Goal: Navigation & Orientation: Find specific page/section

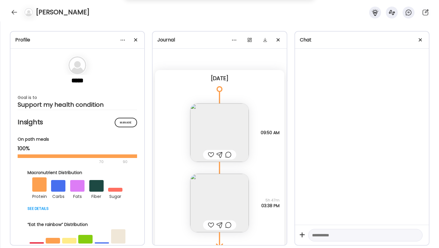
scroll to position [14, 0]
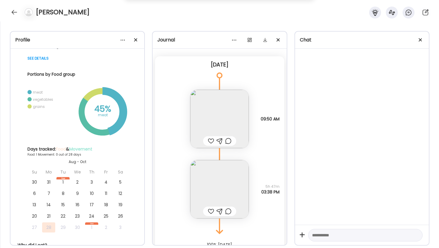
click at [341, 230] on div at bounding box center [365, 235] width 114 height 13
click at [333, 235] on textarea at bounding box center [360, 235] width 96 height 7
type textarea "*****"
click at [209, 211] on div at bounding box center [211, 211] width 6 height 7
click at [221, 141] on div at bounding box center [219, 141] width 6 height 7
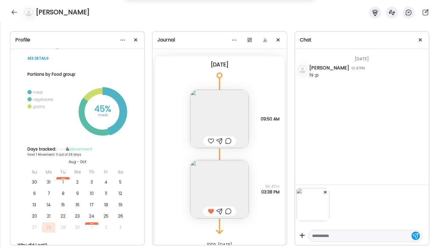
click at [326, 192] on div at bounding box center [325, 192] width 6 height 6
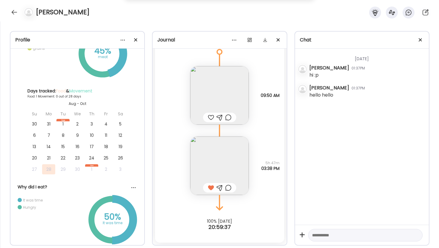
scroll to position [244, 0]
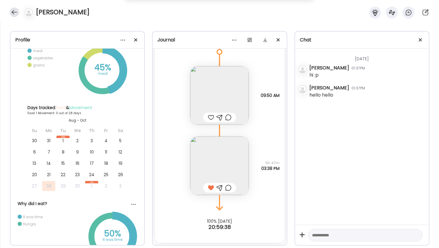
click at [15, 14] on div at bounding box center [15, 12] width 10 height 10
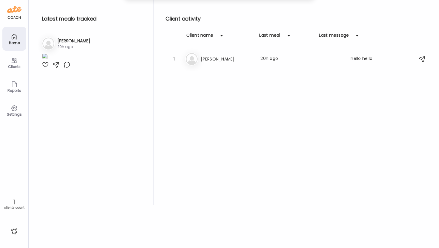
click at [19, 61] on div "Clients" at bounding box center [14, 63] width 24 height 24
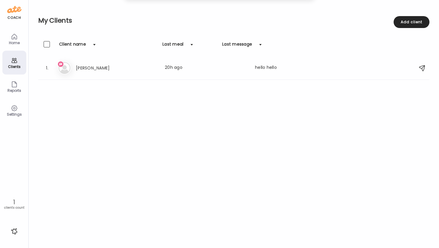
click at [17, 107] on icon at bounding box center [14, 108] width 7 height 7
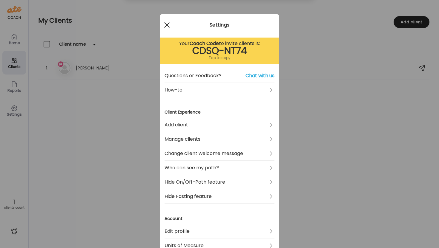
click at [163, 25] on div at bounding box center [167, 25] width 12 height 12
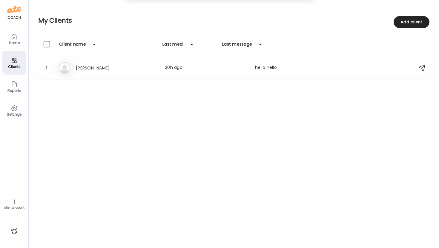
click at [21, 40] on div "Home" at bounding box center [14, 39] width 24 height 24
